Goal: Information Seeking & Learning: Understand process/instructions

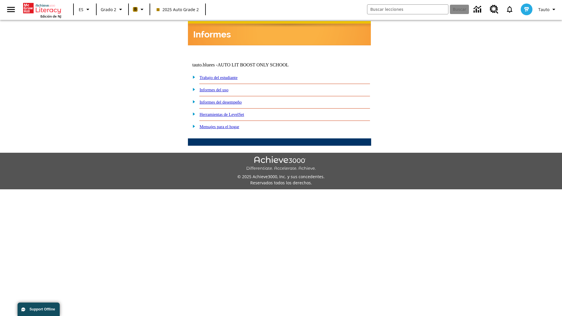
click at [228, 100] on link "Informes del desempeño" at bounding box center [221, 102] width 42 height 5
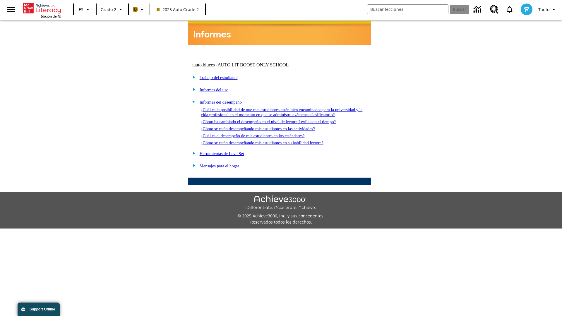
click at [278, 120] on link "¿Cómo ha cambiado el desempeño en el nivel de lectura Lexile con el tiempo?" at bounding box center [268, 121] width 135 height 5
